Goal: Navigation & Orientation: Find specific page/section

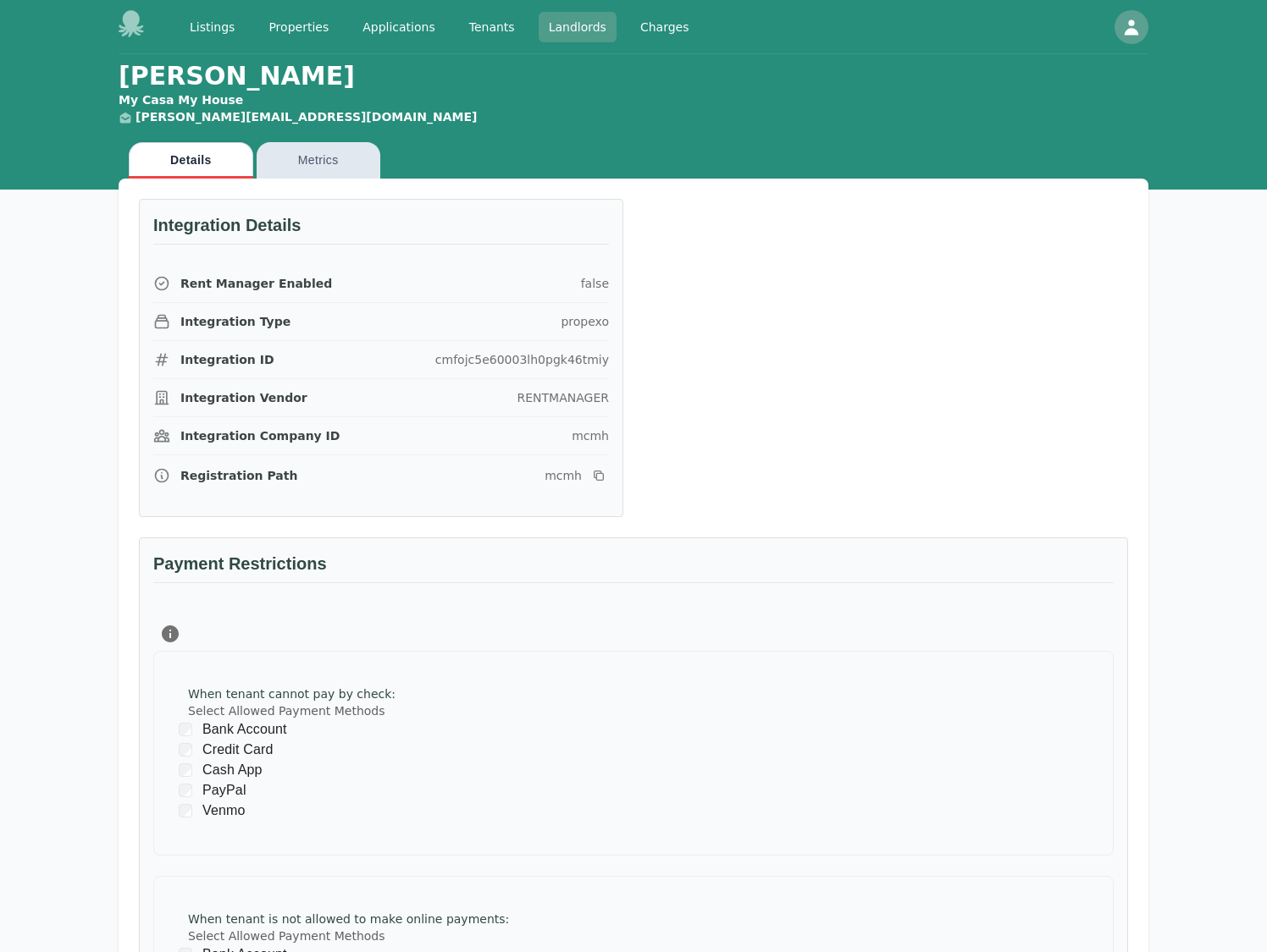
click at [575, 32] on link "Landlords" at bounding box center [577, 27] width 77 height 31
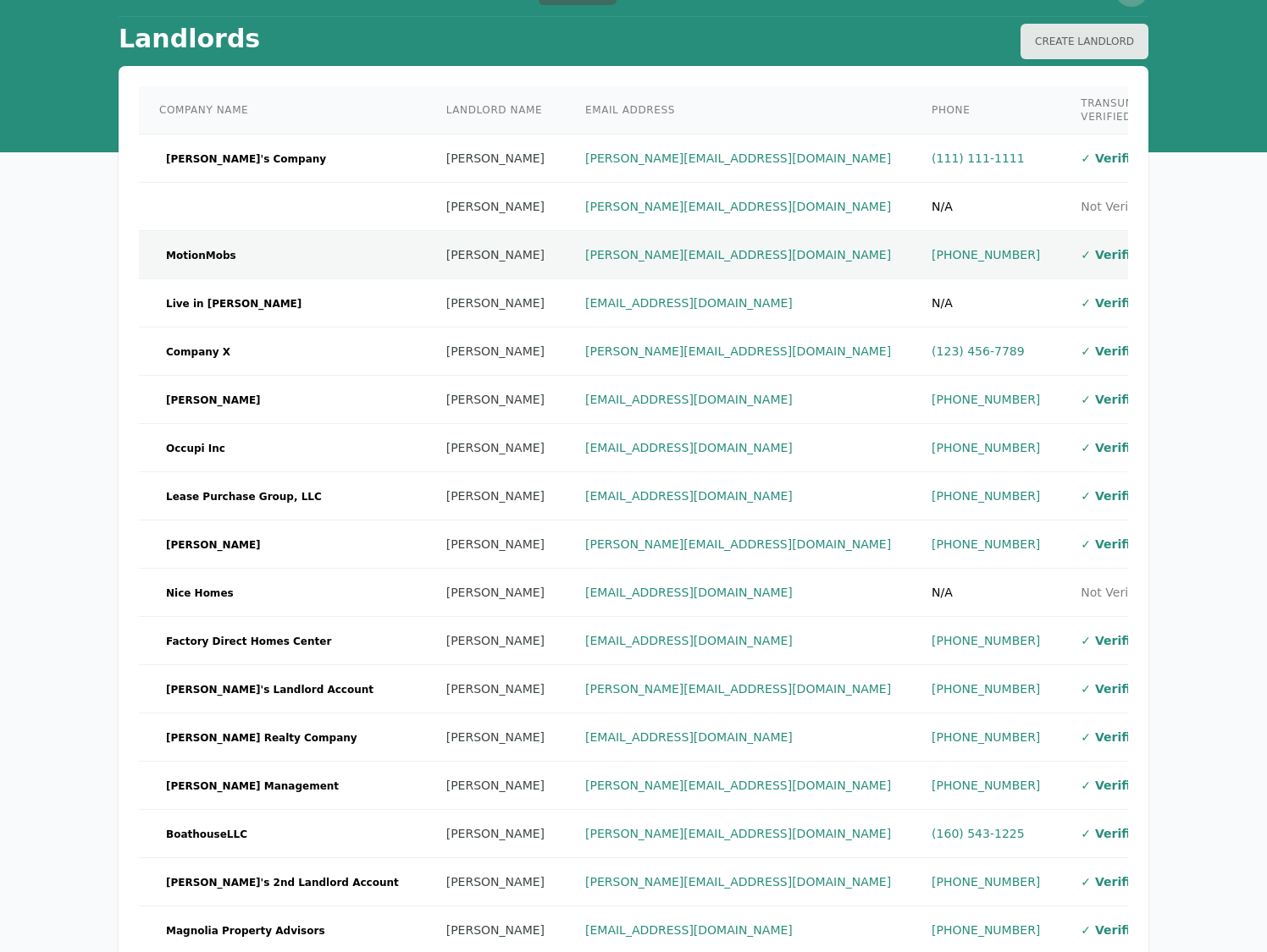
scroll to position [396, 0]
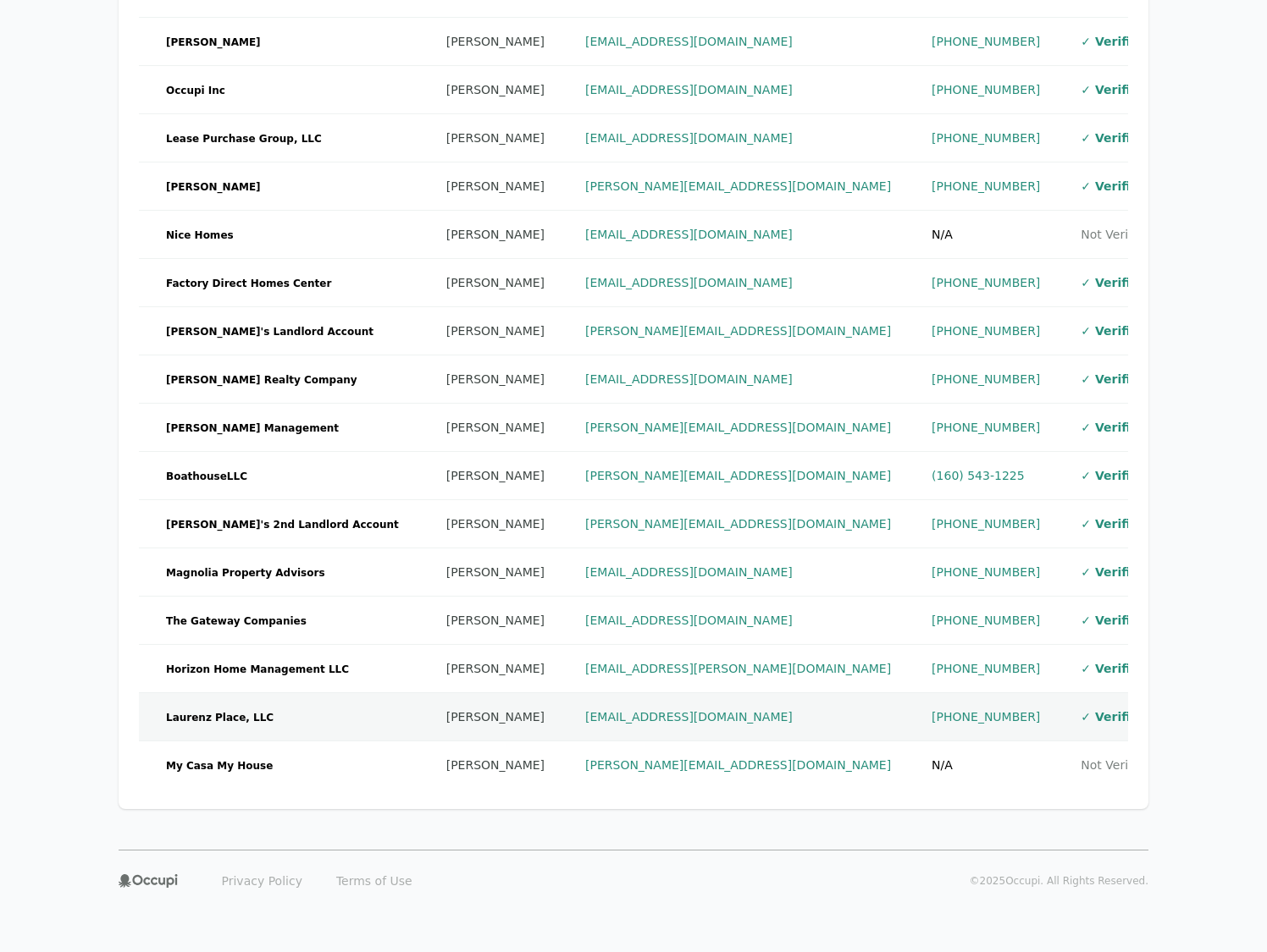
click at [216, 720] on span "Laurenz Place, LLC" at bounding box center [220, 718] width 121 height 17
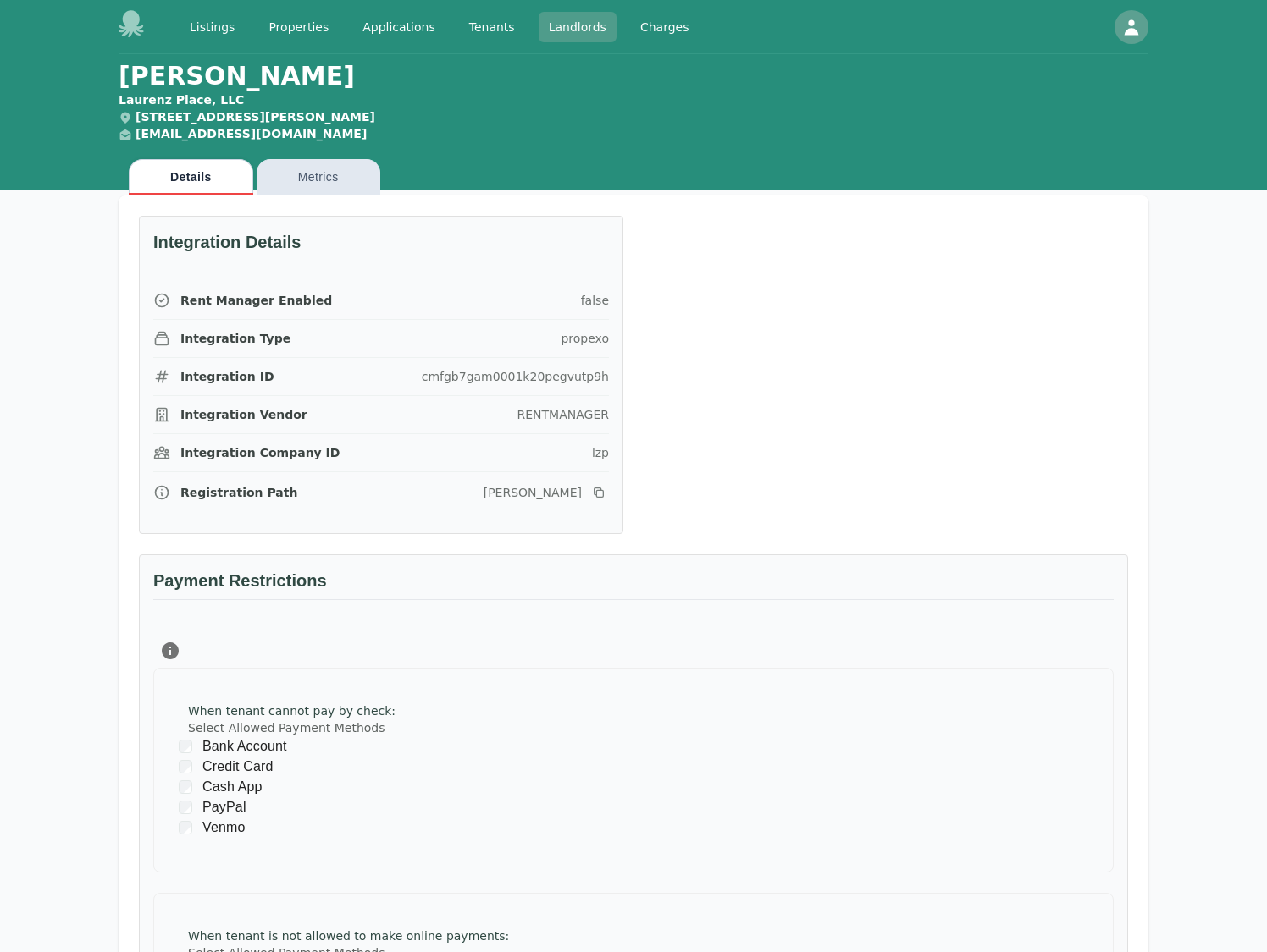
click at [571, 23] on link "Landlords" at bounding box center [577, 27] width 77 height 31
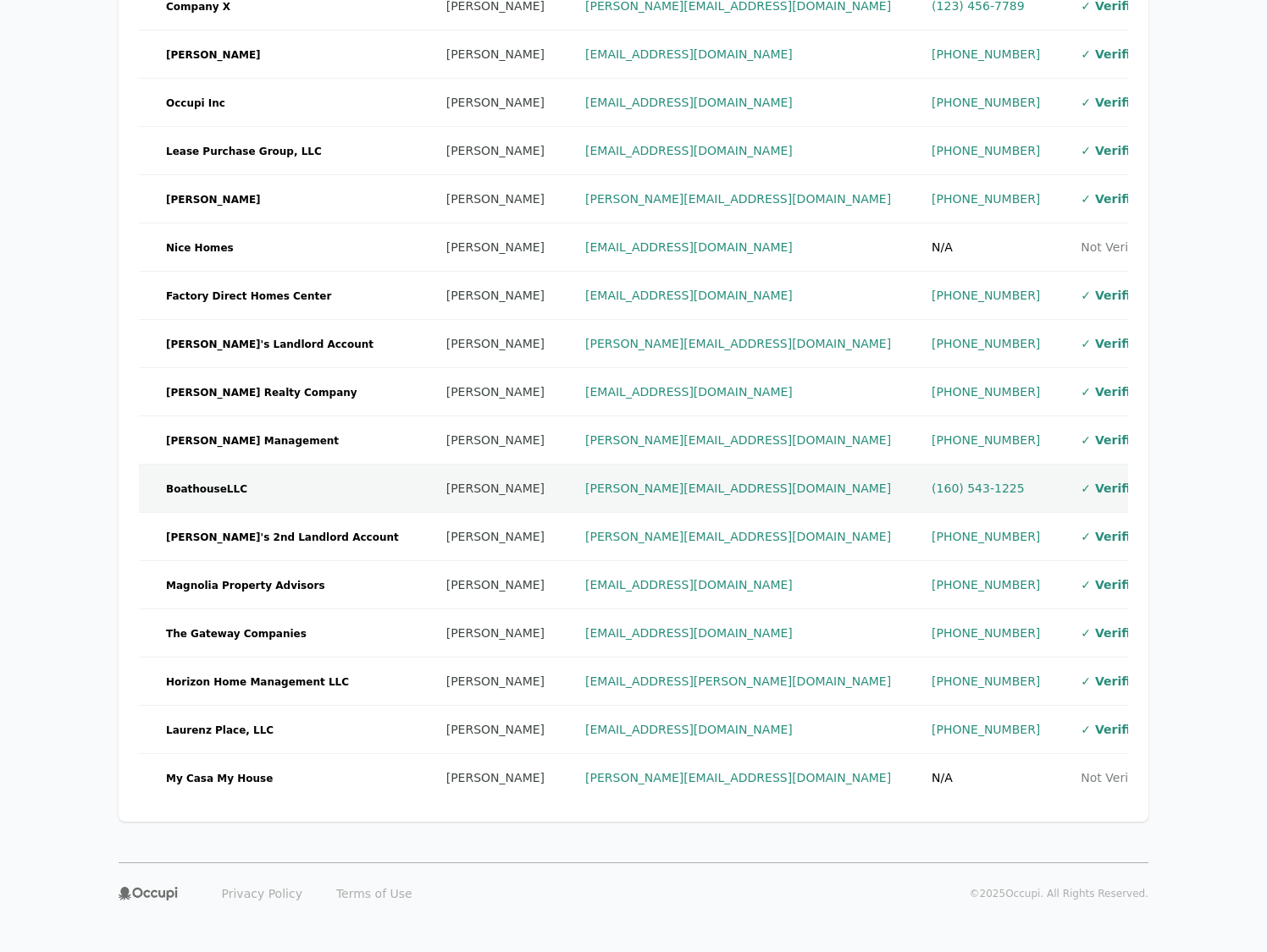
scroll to position [396, 0]
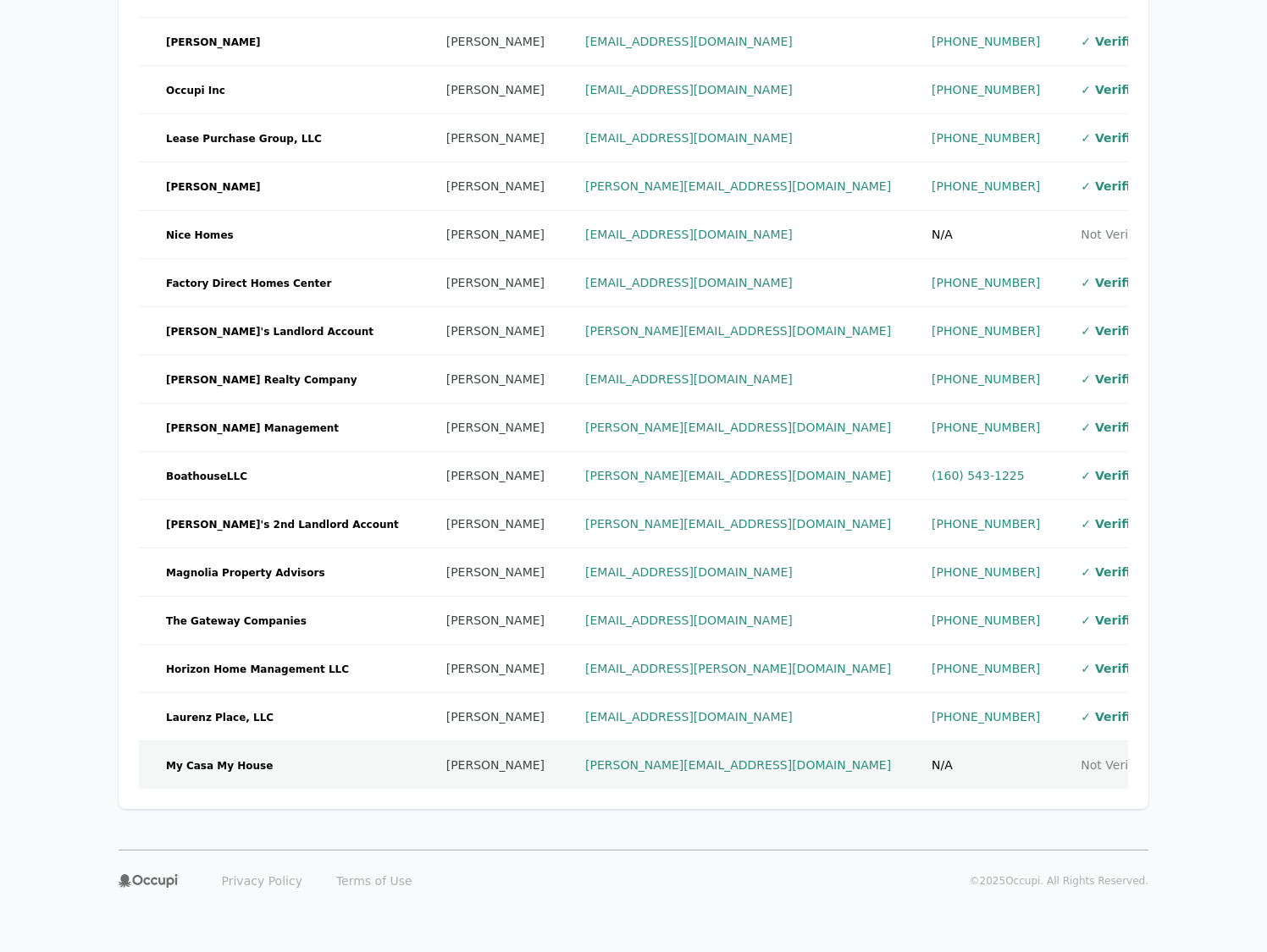
click at [271, 767] on td "My Casa My House" at bounding box center [282, 766] width 287 height 49
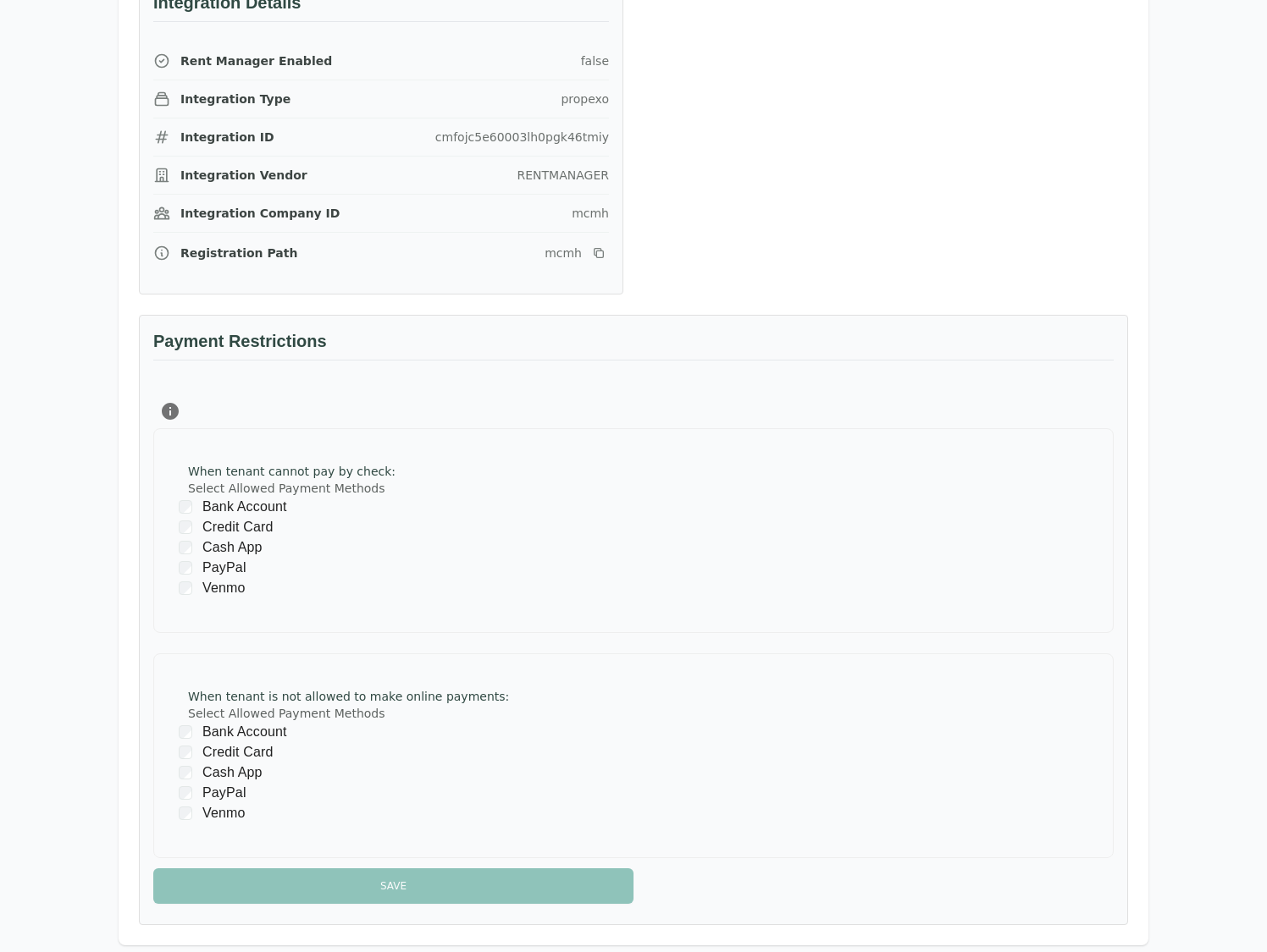
scroll to position [358, 0]
